Goal: Transaction & Acquisition: Purchase product/service

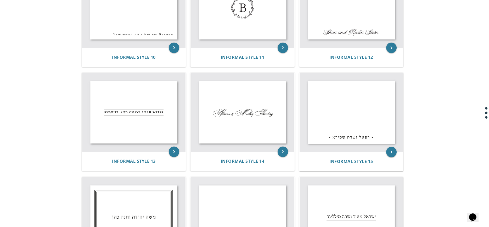
scroll to position [440, 0]
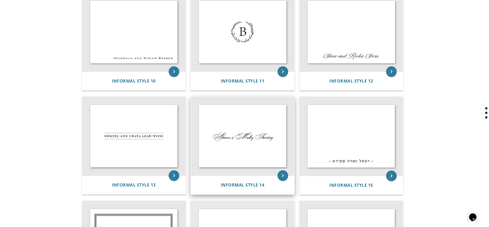
click at [225, 137] on img at bounding box center [243, 136] width 104 height 79
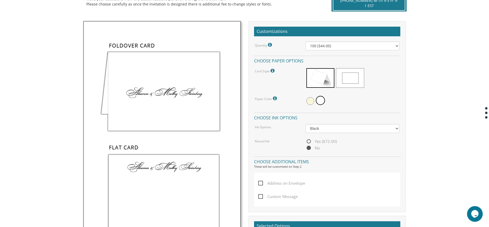
scroll to position [157, 0]
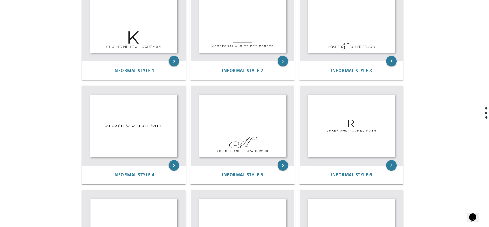
scroll to position [126, 0]
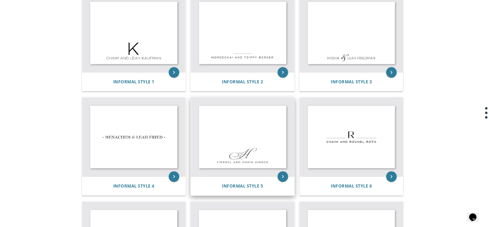
click at [250, 151] on img at bounding box center [243, 137] width 104 height 79
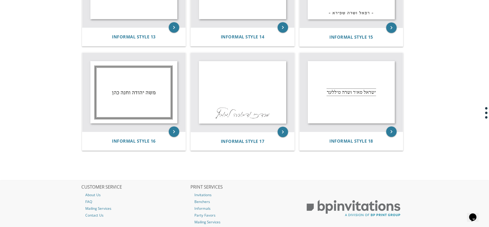
scroll to position [597, 0]
